Goal: Information Seeking & Learning: Learn about a topic

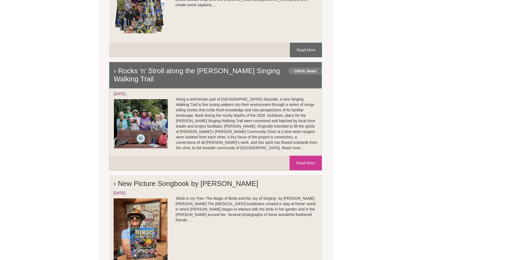
scroll to position [1241, 0]
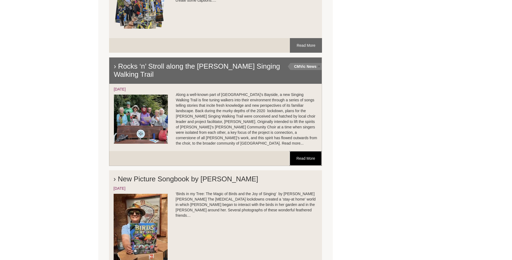
click at [294, 151] on link "Read More" at bounding box center [306, 158] width 32 height 15
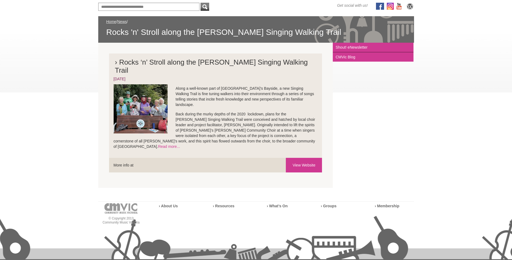
scroll to position [81, 0]
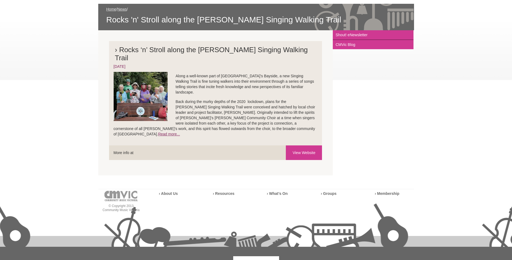
click at [180, 132] on link "Read more..." at bounding box center [169, 134] width 22 height 4
